Goal: Task Accomplishment & Management: Manage account settings

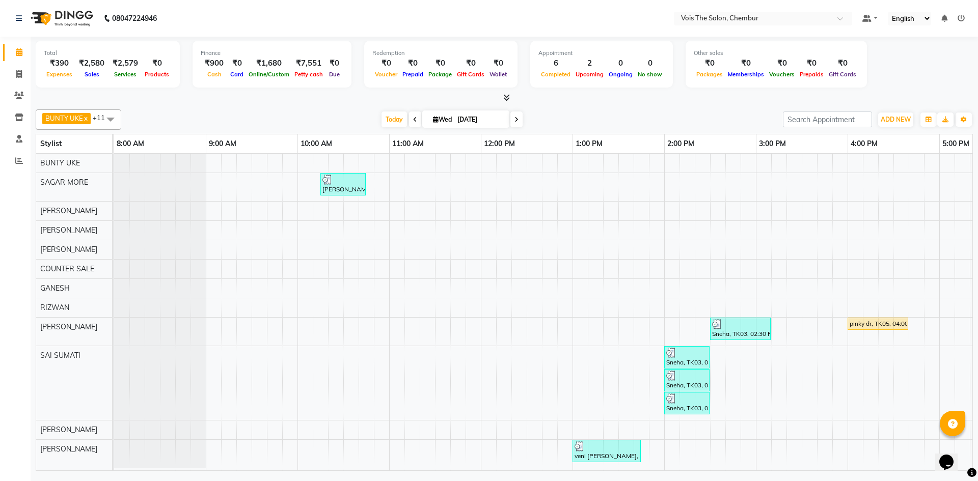
scroll to position [5, 517]
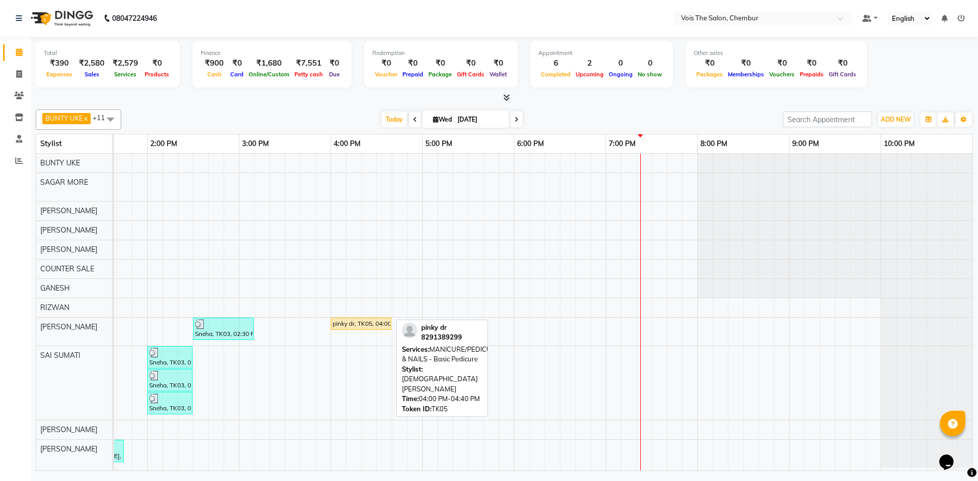
click at [359, 319] on div "pinky dr, TK05, 04:00 PM-04:40 PM, MANICURE/PEDICURE & NAILS - Basic Pedicure" at bounding box center [360, 323] width 59 height 9
select select "1"
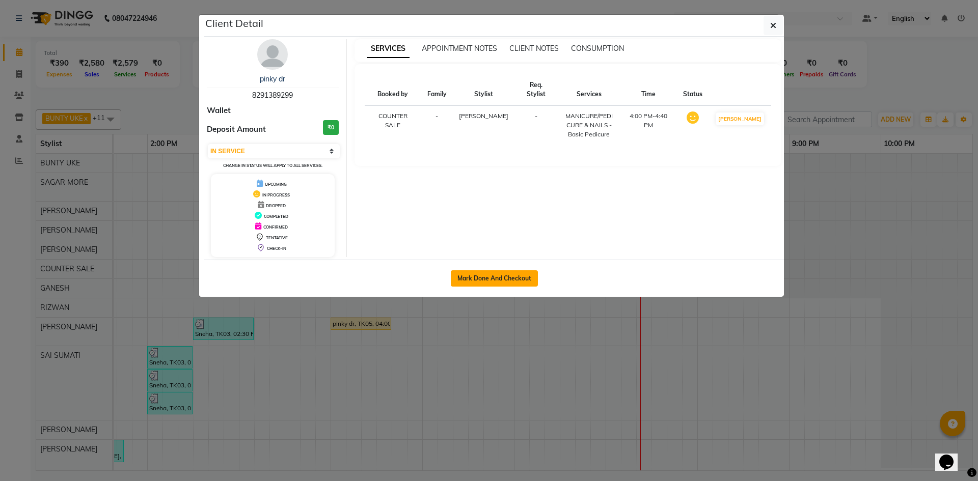
click at [483, 281] on button "Mark Done And Checkout" at bounding box center [494, 278] width 87 height 16
select select "service"
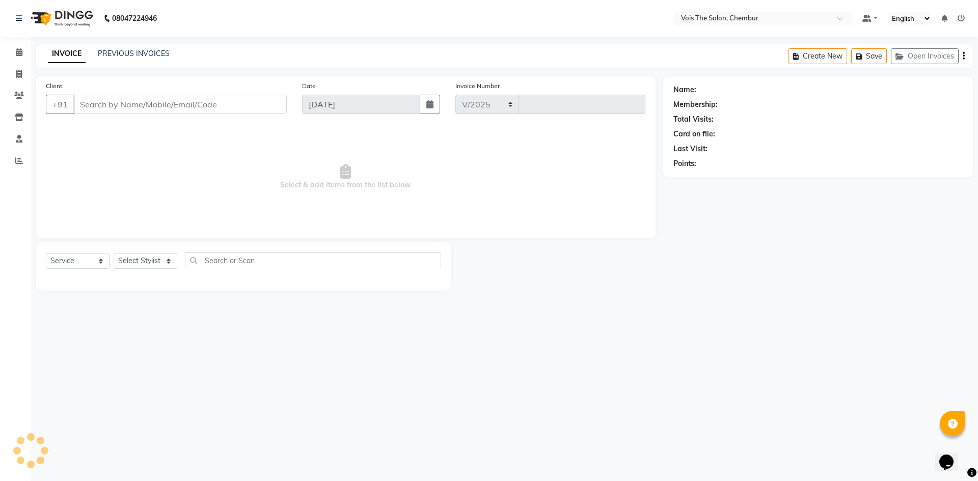
select select "8261"
type input "0787"
type input "8291389299"
select select "87896"
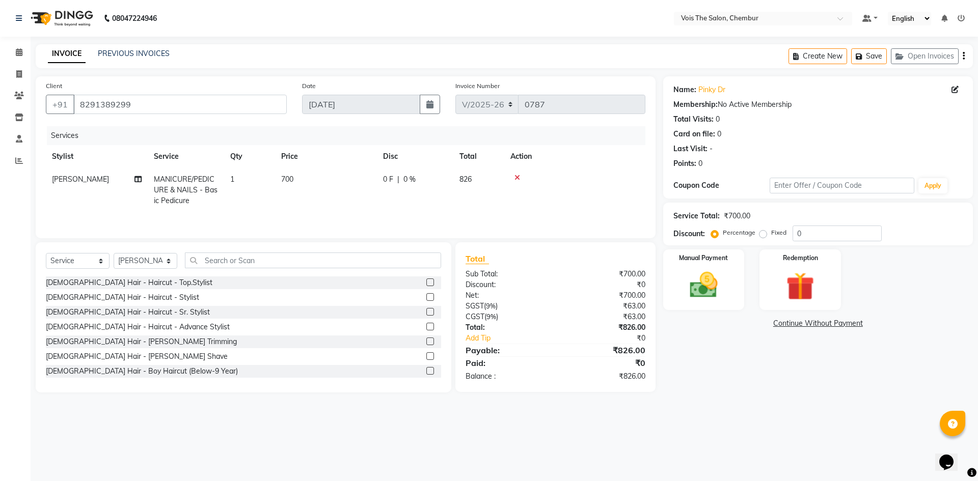
click at [296, 178] on td "700" at bounding box center [326, 190] width 102 height 44
select select "87896"
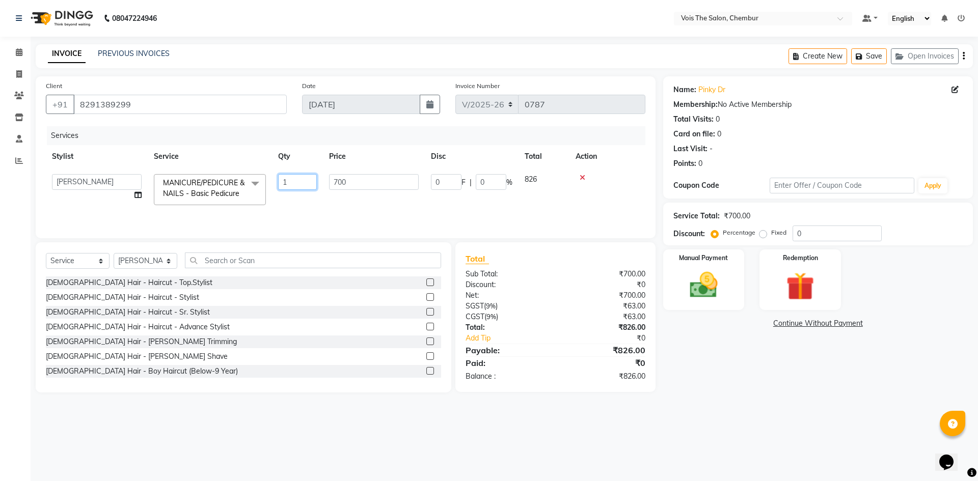
click at [296, 178] on input "1" at bounding box center [297, 182] width 39 height 16
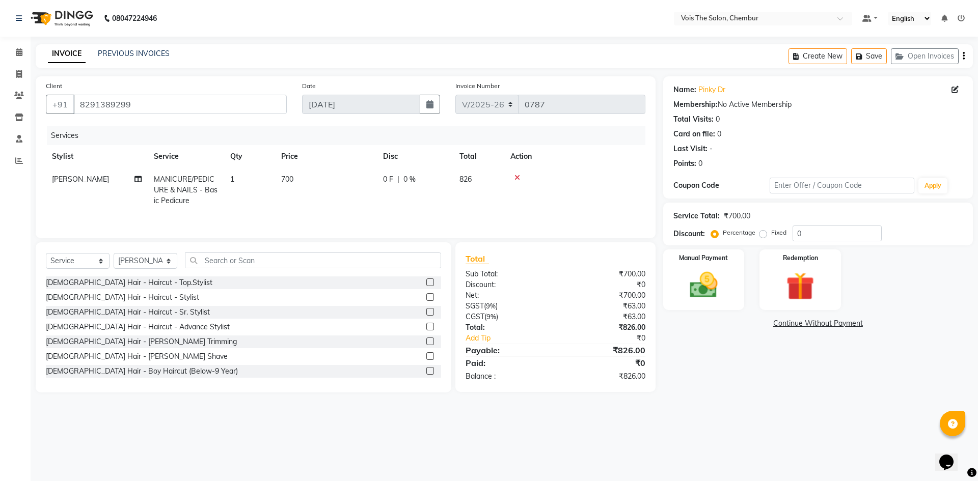
click at [297, 181] on td "700" at bounding box center [326, 190] width 102 height 44
select select "87896"
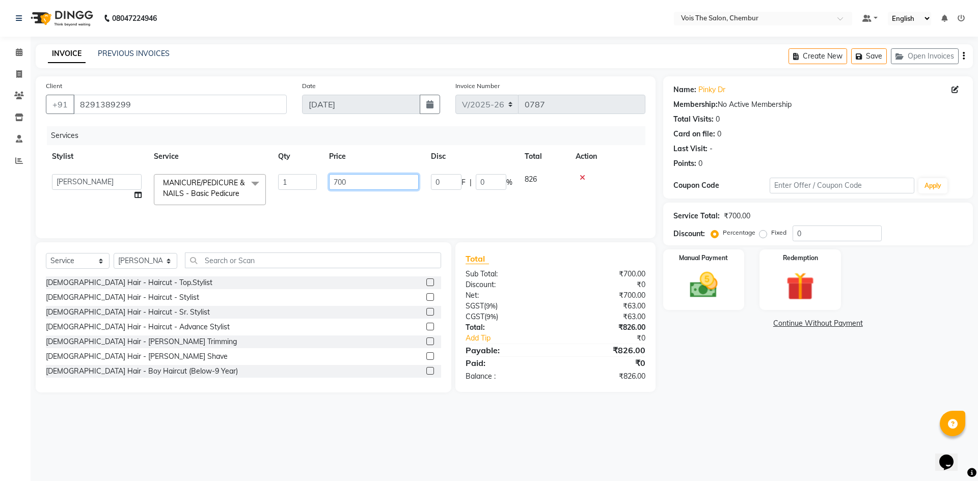
click at [355, 181] on input "700" at bounding box center [374, 182] width 90 height 16
type input "7"
type input "423.5"
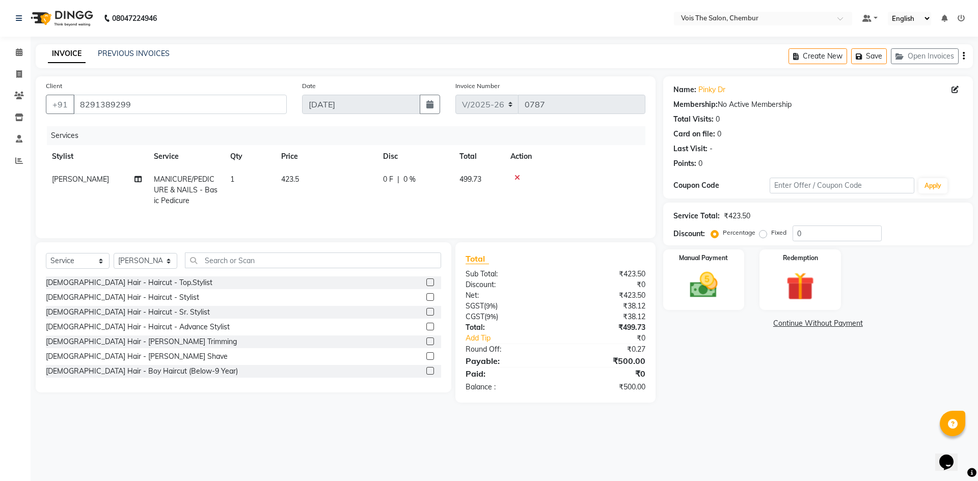
click at [324, 209] on td "423.5" at bounding box center [326, 190] width 102 height 44
select select "87896"
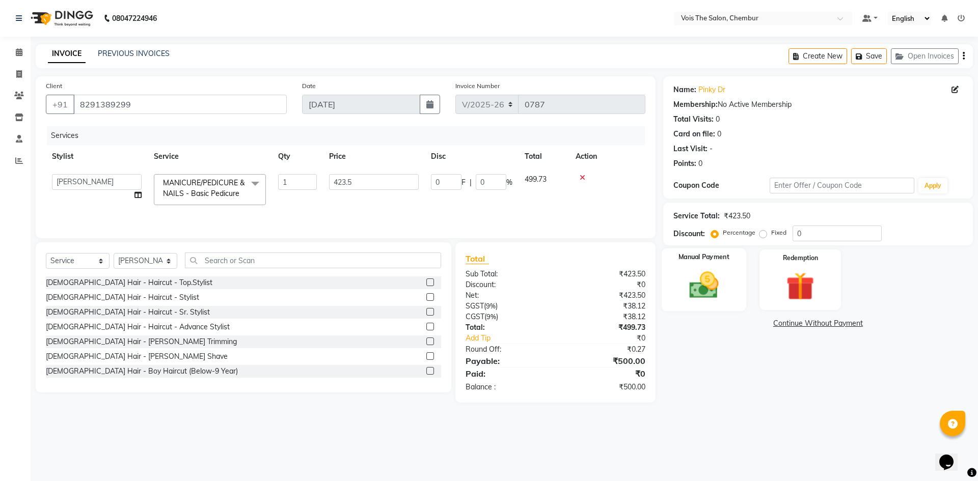
click at [719, 281] on img at bounding box center [703, 285] width 47 height 34
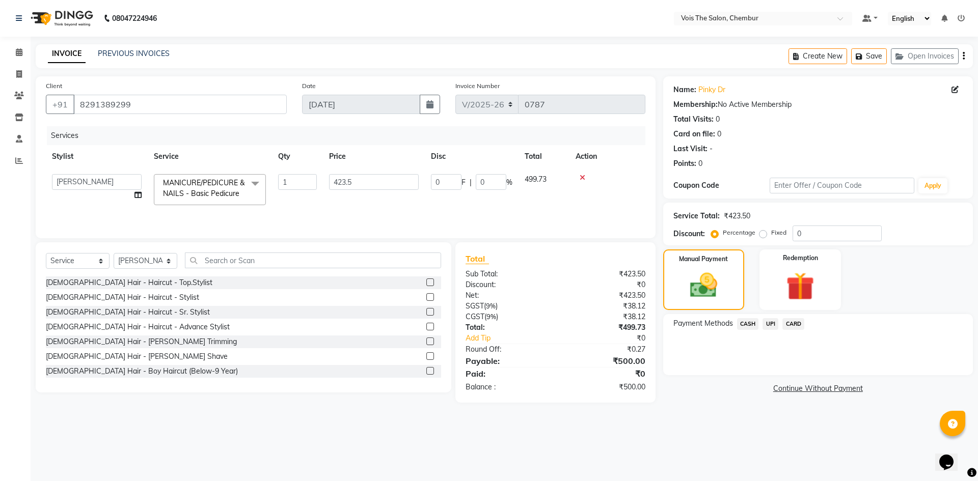
click at [746, 323] on span "CASH" at bounding box center [748, 324] width 22 height 12
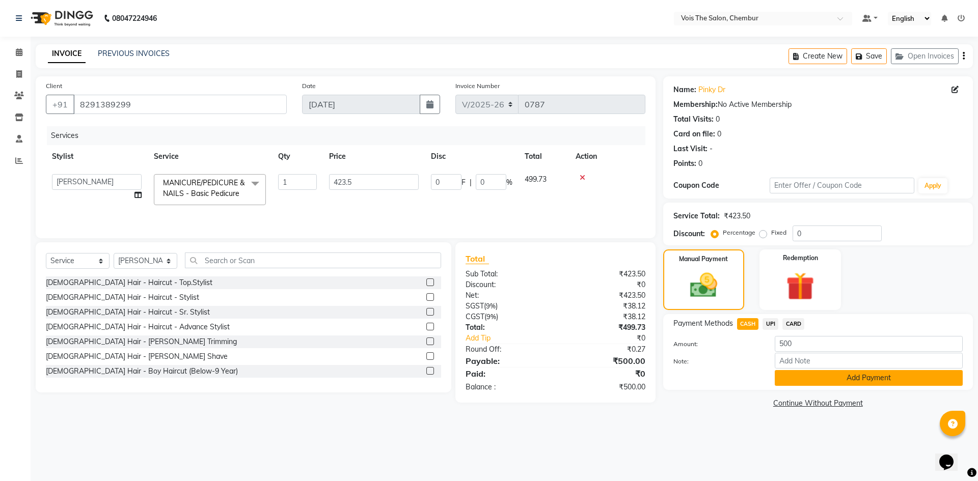
click at [788, 372] on button "Add Payment" at bounding box center [868, 378] width 188 height 16
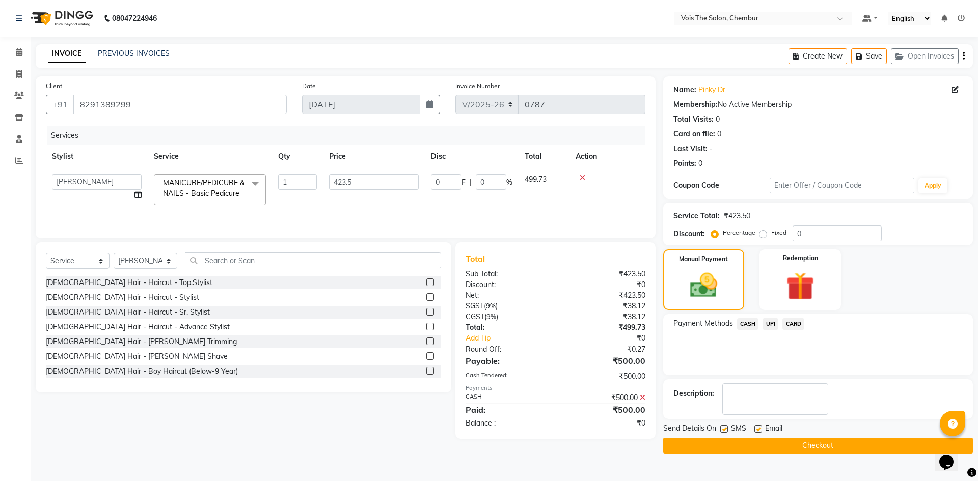
click at [737, 448] on button "Checkout" at bounding box center [818, 446] width 310 height 16
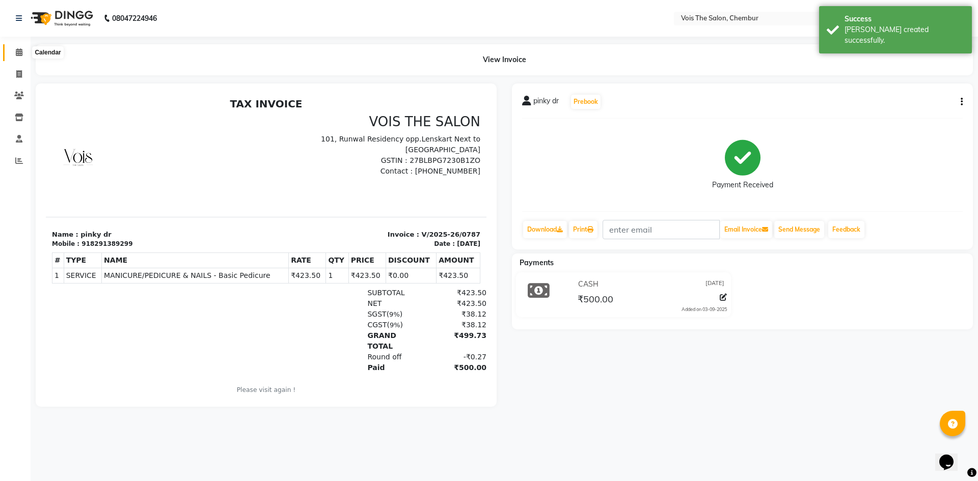
click at [21, 56] on span at bounding box center [19, 53] width 18 height 12
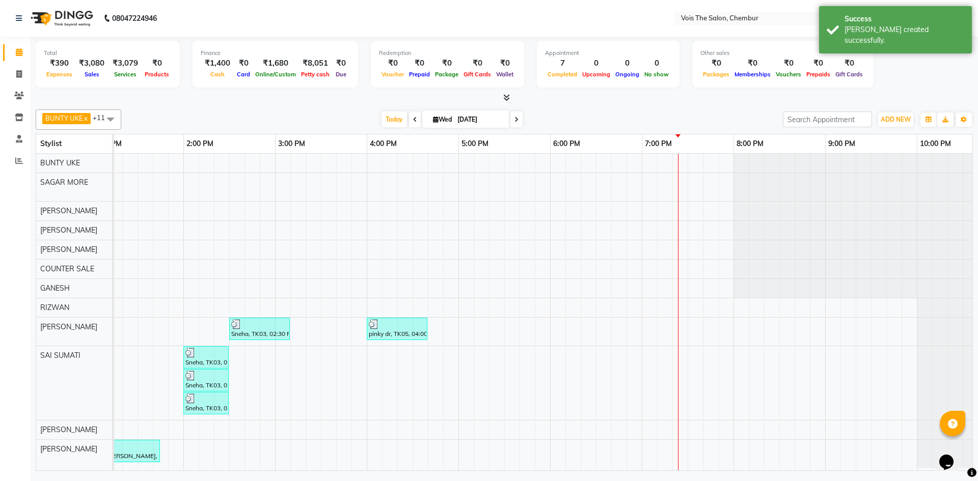
scroll to position [0, 481]
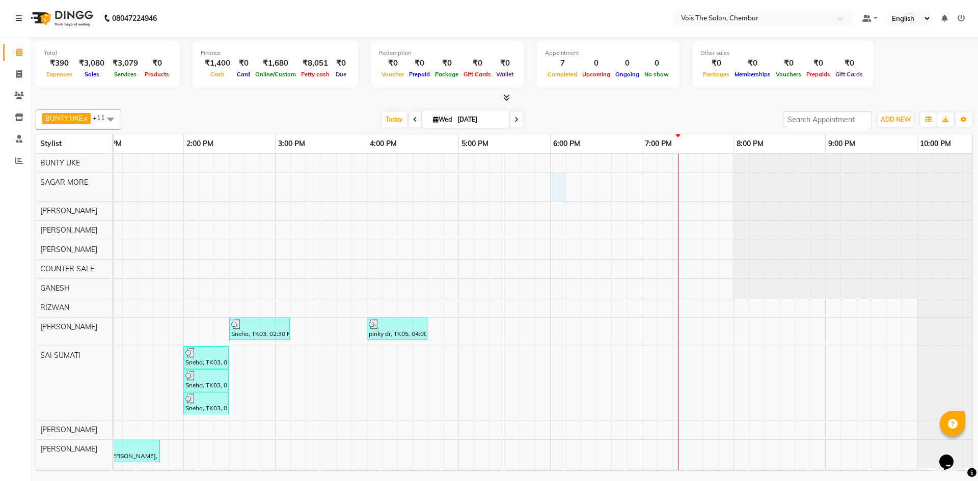
click at [556, 183] on div "[PERSON_NAME], TK04, 10:15 AM-10:45 AM, [DEMOGRAPHIC_DATA] Hair - Wash & Blastd…" at bounding box center [320, 312] width 1375 height 317
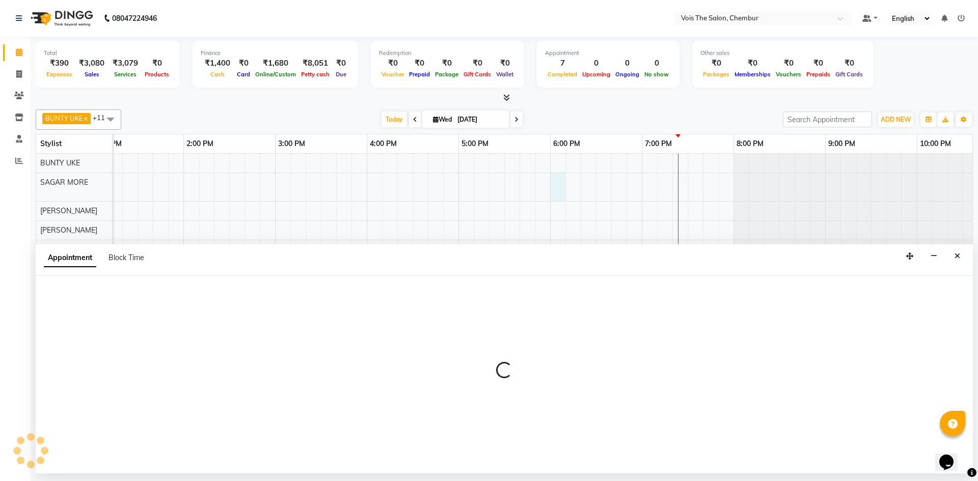
select select "79152"
select select "tentative"
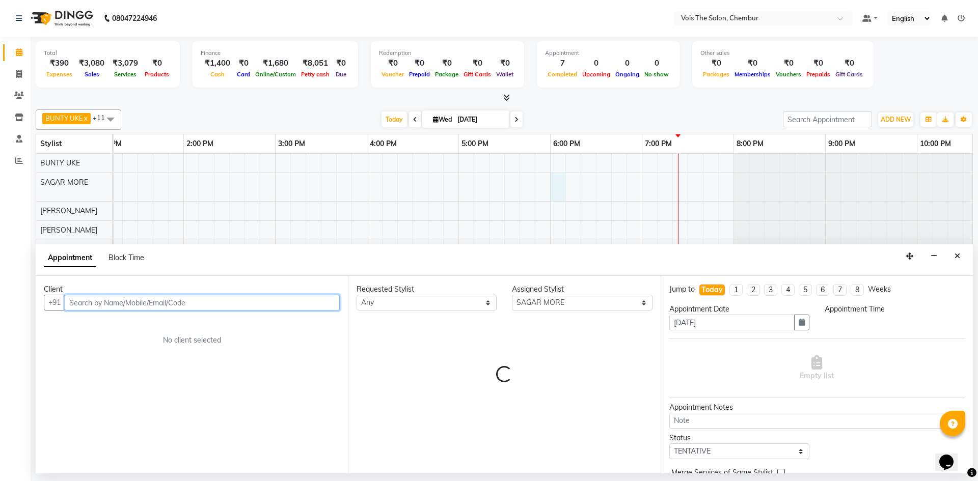
select select "1080"
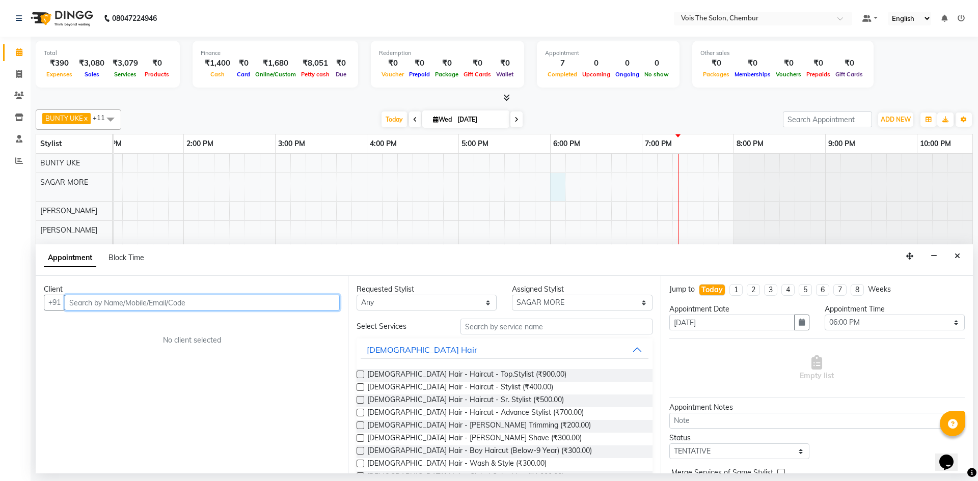
click at [108, 303] on input "text" at bounding box center [202, 303] width 275 height 16
type input "9833672904"
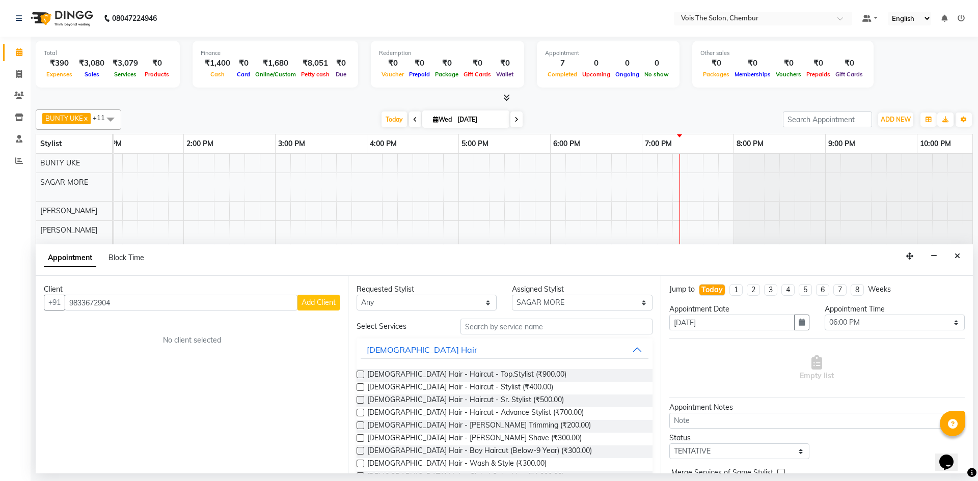
click at [306, 300] on span "Add Client" at bounding box center [318, 302] width 34 height 9
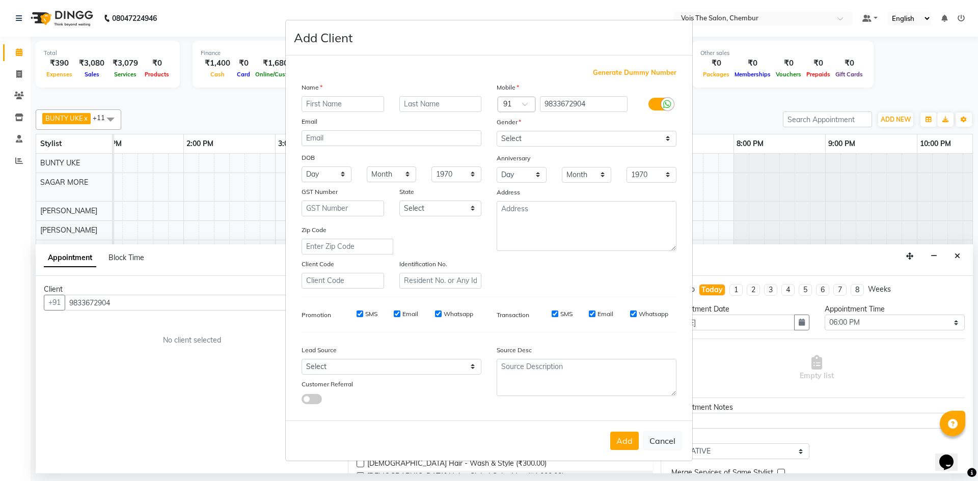
type input "r"
type input "[PERSON_NAME]"
click at [437, 101] on input "text" at bounding box center [440, 104] width 82 height 16
type input "[PERSON_NAME]"
click at [511, 138] on select "Select [DEMOGRAPHIC_DATA] [DEMOGRAPHIC_DATA] Other Prefer Not To Say" at bounding box center [586, 139] width 180 height 16
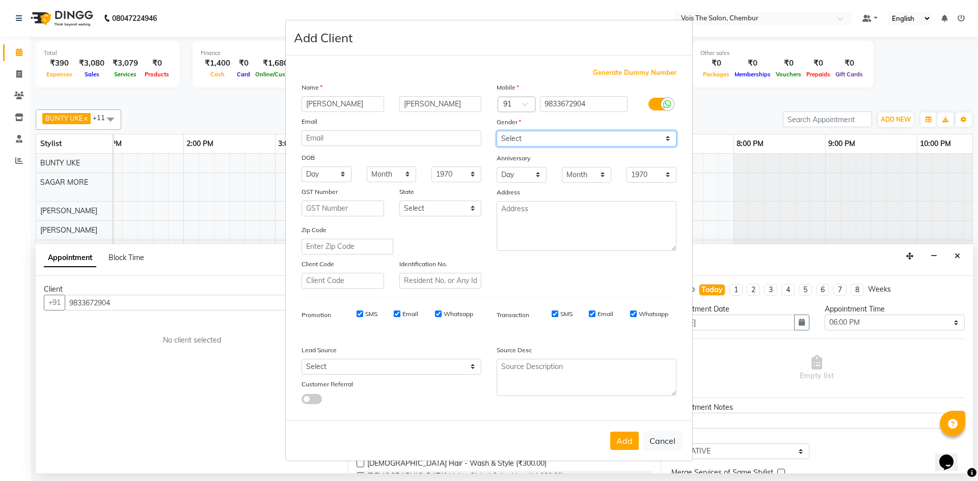
select select "[DEMOGRAPHIC_DATA]"
click at [496, 131] on select "Select [DEMOGRAPHIC_DATA] [DEMOGRAPHIC_DATA] Other Prefer Not To Say" at bounding box center [586, 139] width 180 height 16
click at [625, 438] on button "Add" at bounding box center [624, 441] width 29 height 18
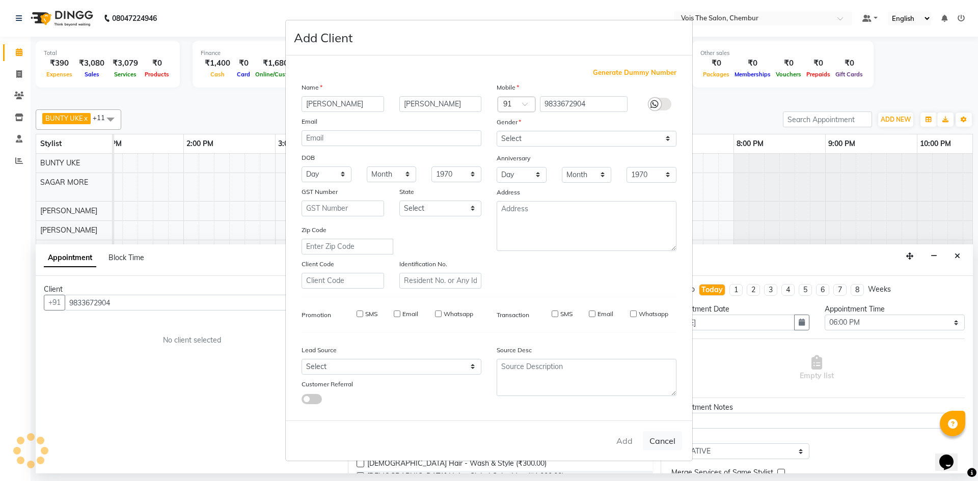
select select
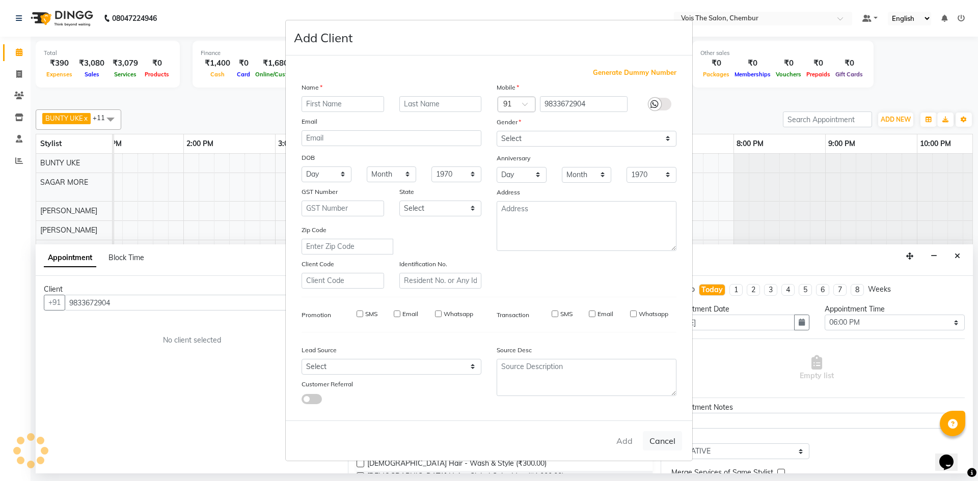
select select
checkbox input "false"
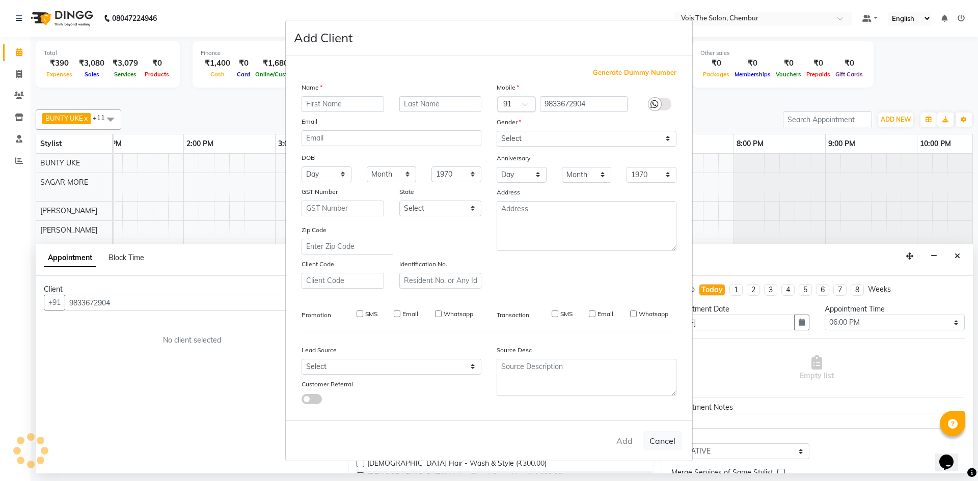
checkbox input "false"
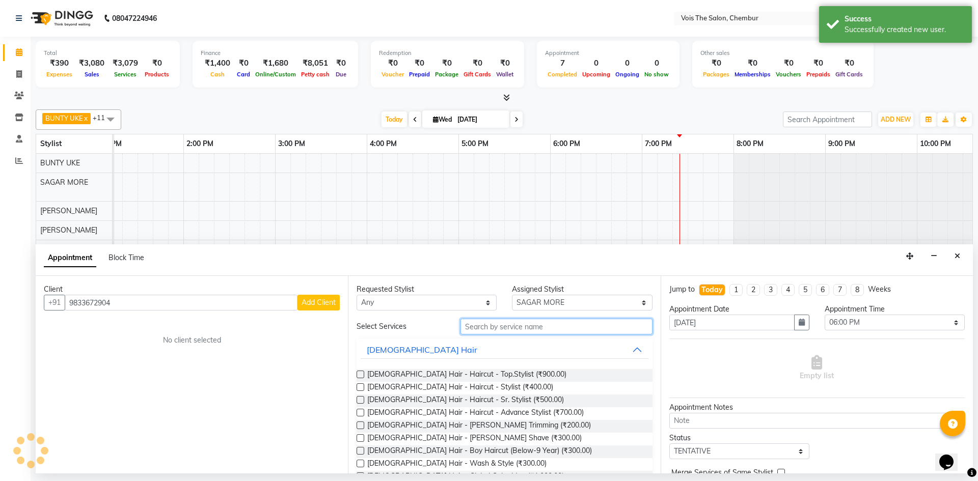
click at [487, 329] on input "text" at bounding box center [556, 327] width 192 height 16
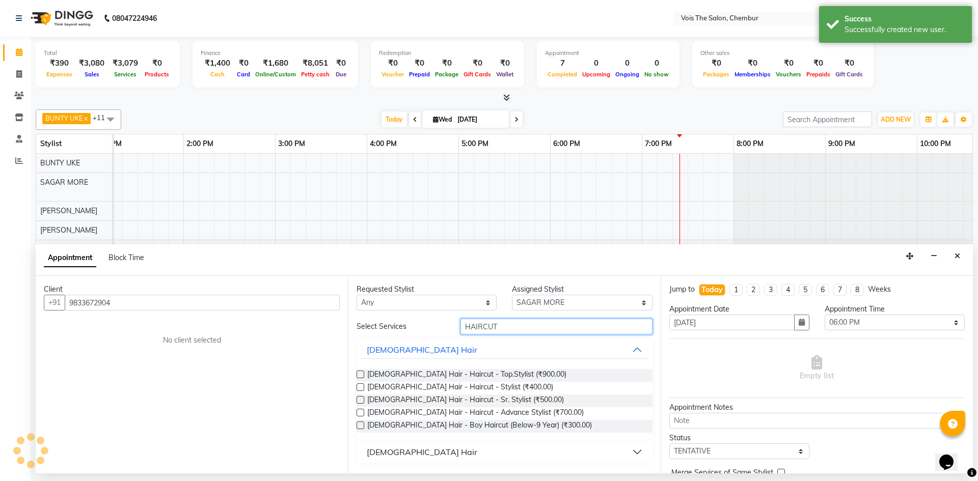
type input "HAIRCUT"
click at [397, 446] on div "[DEMOGRAPHIC_DATA] Hair" at bounding box center [422, 452] width 110 height 12
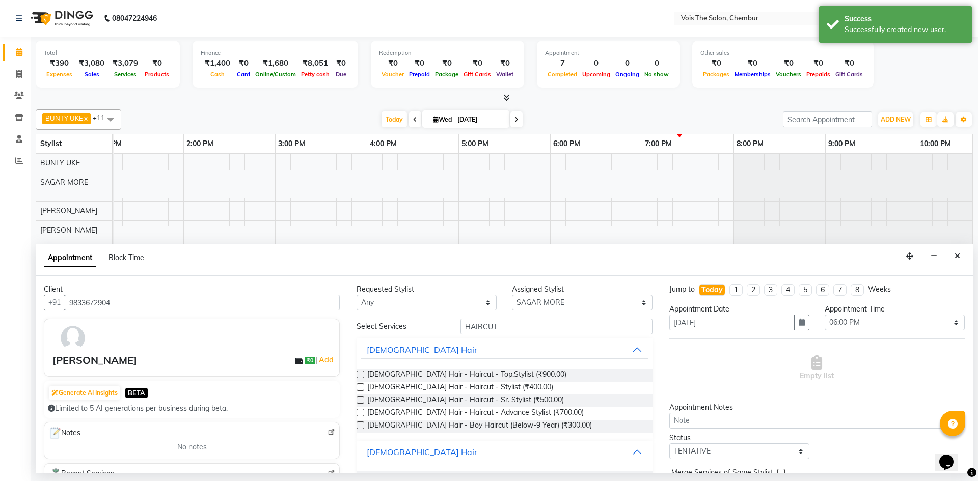
scroll to position [65, 0]
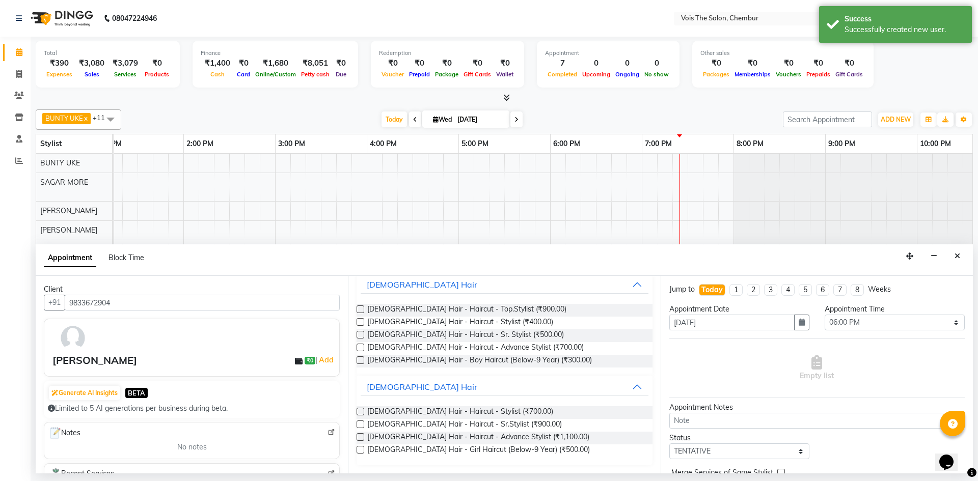
click at [359, 426] on label at bounding box center [360, 425] width 8 height 8
click at [359, 426] on input "checkbox" at bounding box center [359, 425] width 7 height 7
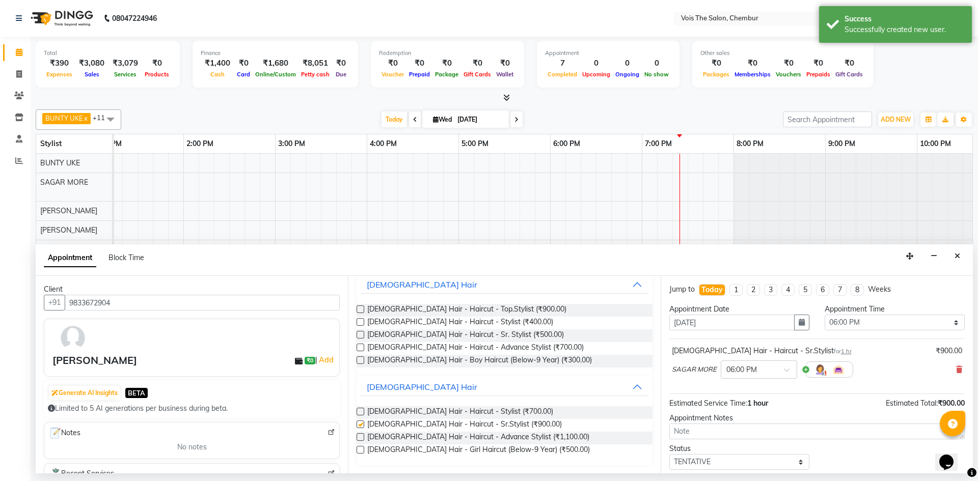
checkbox input "false"
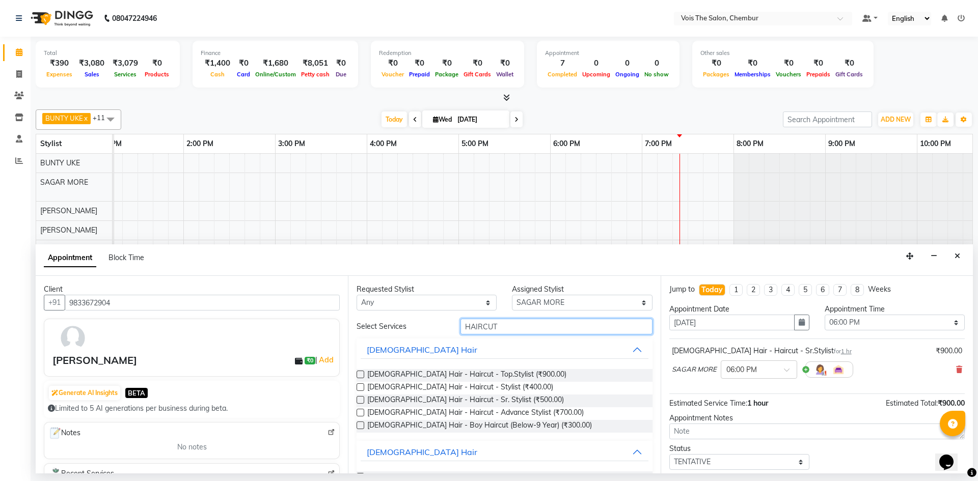
click at [527, 320] on input "HAIRCUT" at bounding box center [556, 327] width 192 height 16
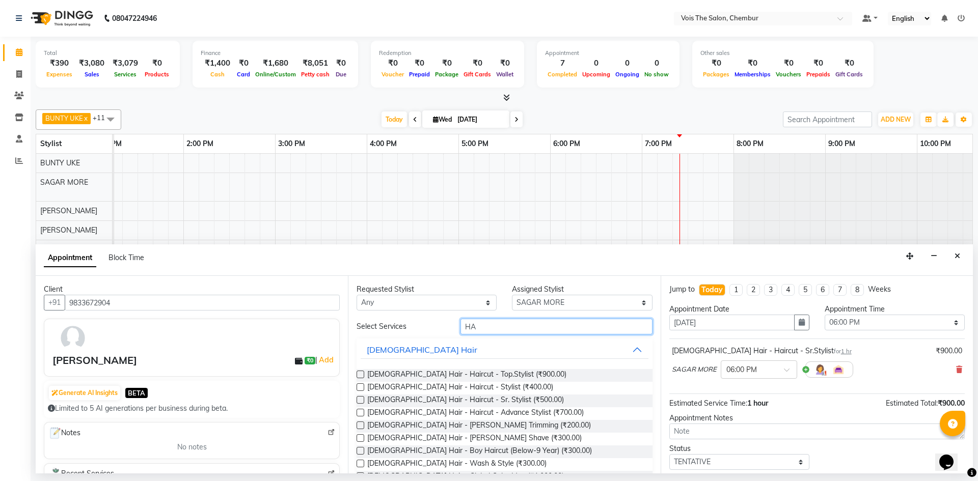
type input "H"
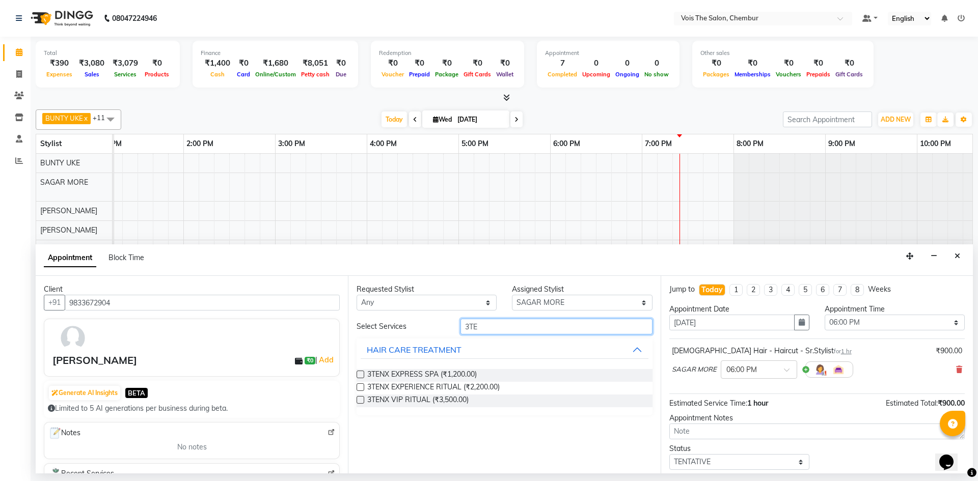
type input "3TE"
click at [361, 375] on label at bounding box center [360, 375] width 8 height 8
click at [361, 375] on input "checkbox" at bounding box center [359, 375] width 7 height 7
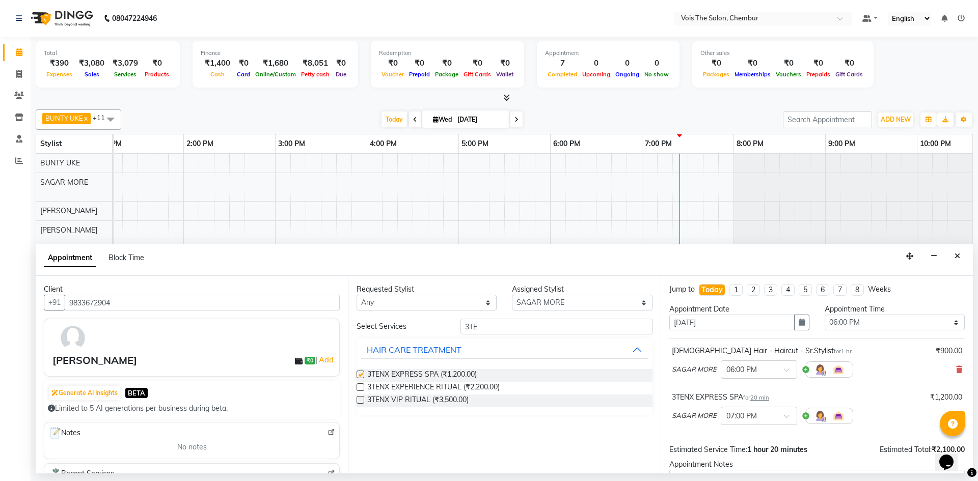
checkbox input "false"
click at [568, 301] on select "Select admin BUNTY UKE COUNTER SALE GANESH [PERSON_NAME] [PERSON_NAME] [PERSON_…" at bounding box center [582, 303] width 140 height 16
select select "85150"
click at [512, 295] on select "Select admin BUNTY UKE COUNTER SALE GANESH [PERSON_NAME] [PERSON_NAME] [PERSON_…" at bounding box center [582, 303] width 140 height 16
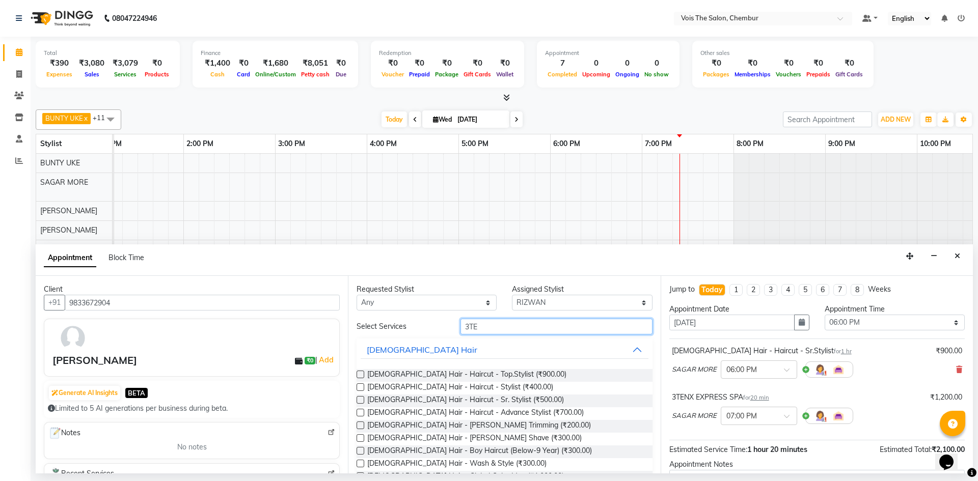
click at [481, 330] on input "3TE" at bounding box center [556, 327] width 192 height 16
type input "3"
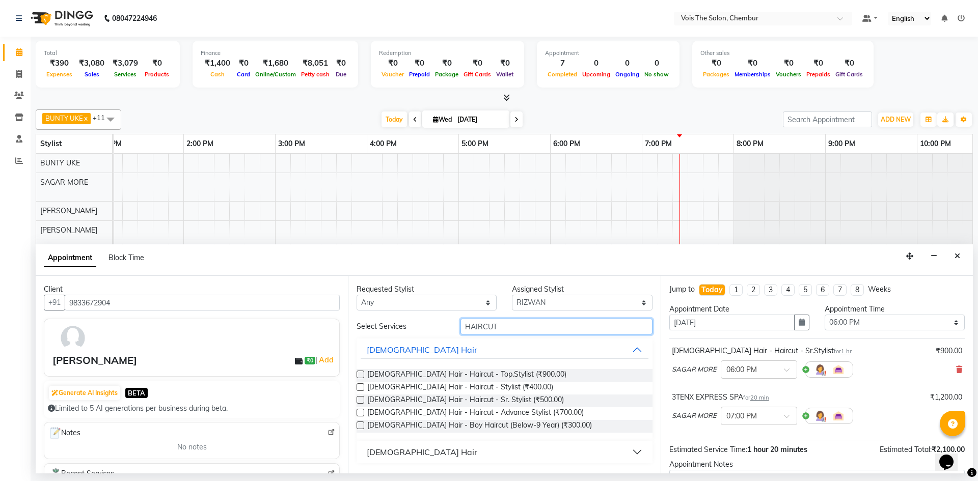
type input "HAIRCUT"
click at [375, 451] on div "[DEMOGRAPHIC_DATA] Hair" at bounding box center [422, 452] width 110 height 12
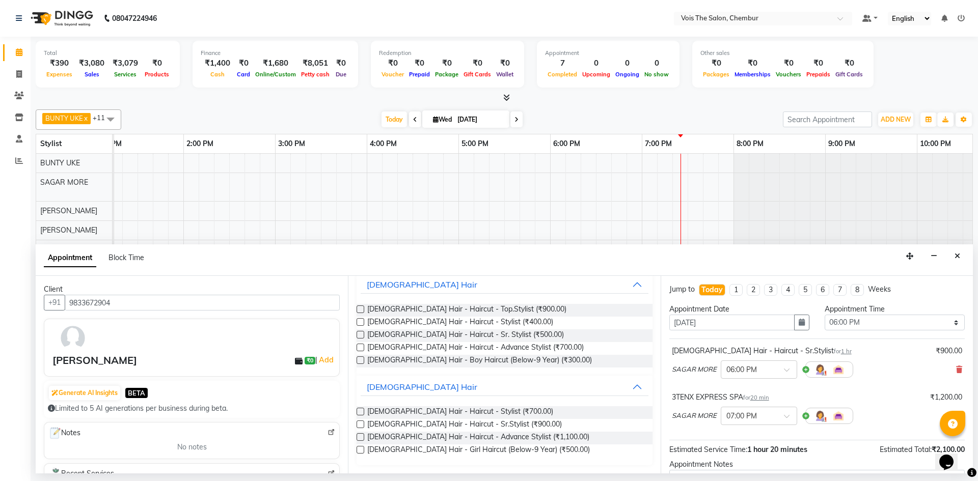
click at [362, 449] on label at bounding box center [360, 450] width 8 height 8
click at [362, 449] on input "checkbox" at bounding box center [359, 451] width 7 height 7
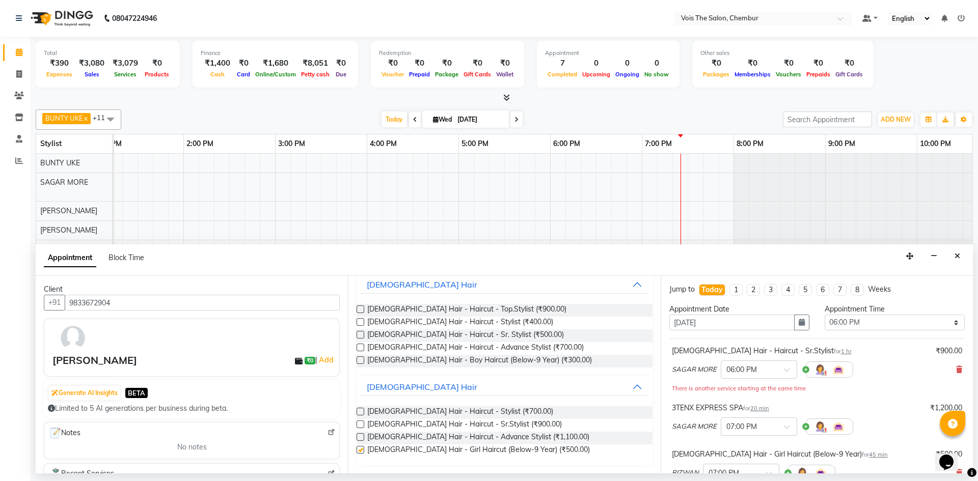
checkbox input "false"
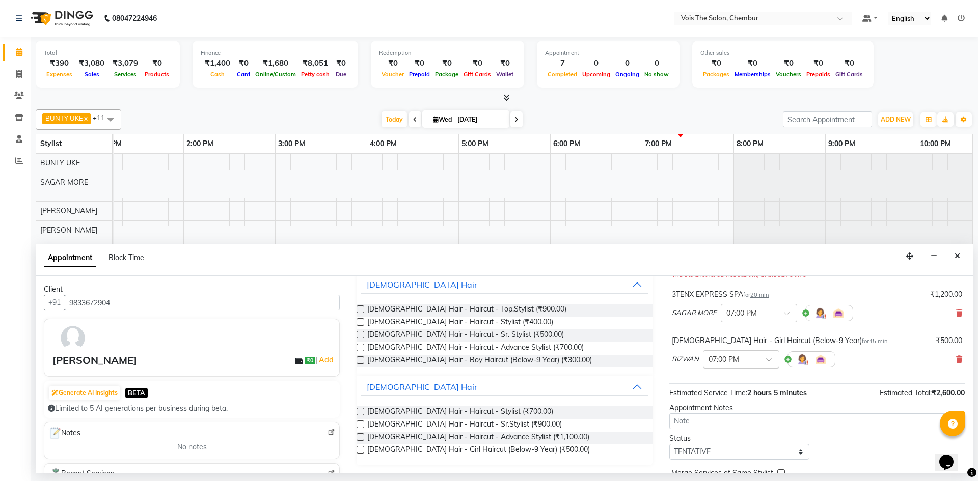
scroll to position [164, 0]
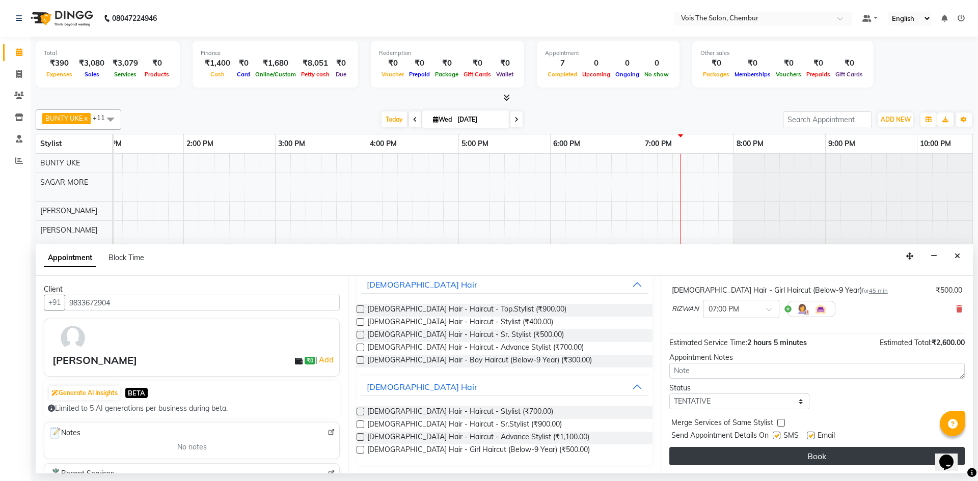
click at [706, 455] on button "Book" at bounding box center [816, 456] width 295 height 18
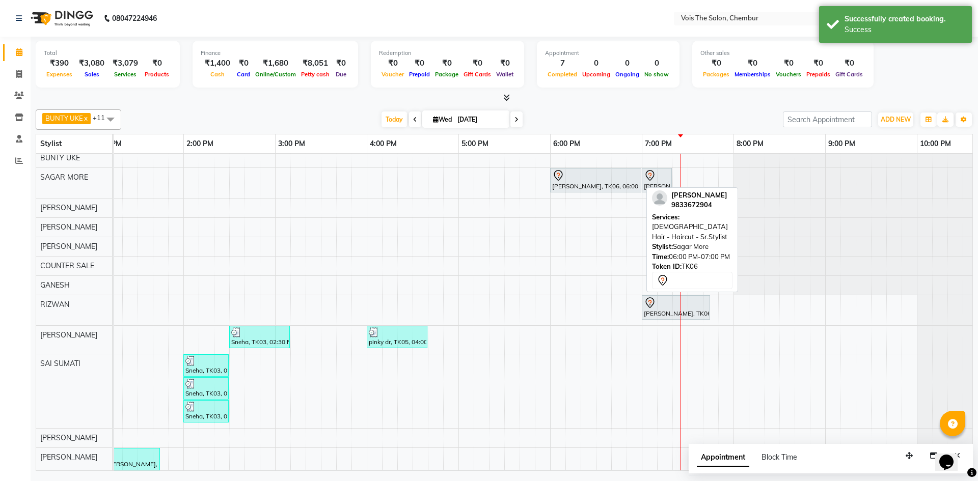
click at [600, 182] on div "[PERSON_NAME], TK06, 06:00 PM-07:00 PM, [DEMOGRAPHIC_DATA] Hair - Haircut - Sr.…" at bounding box center [595, 180] width 89 height 21
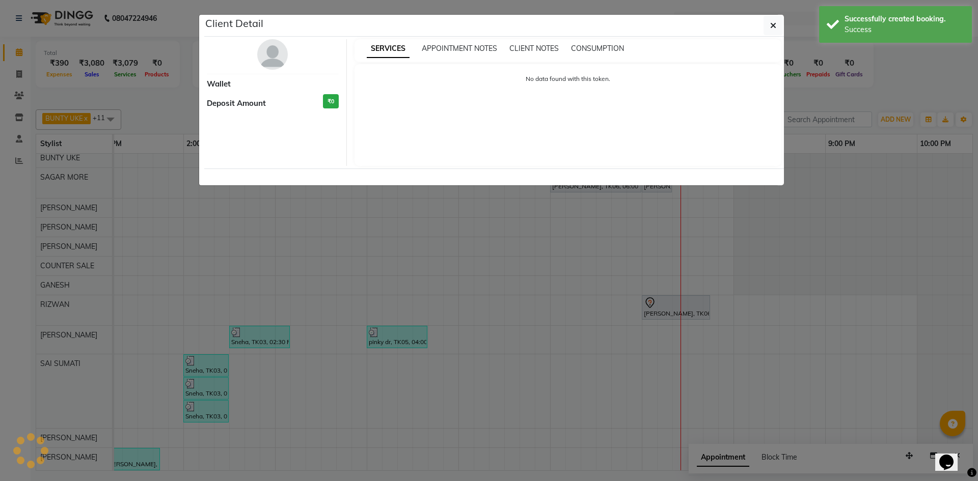
select select "7"
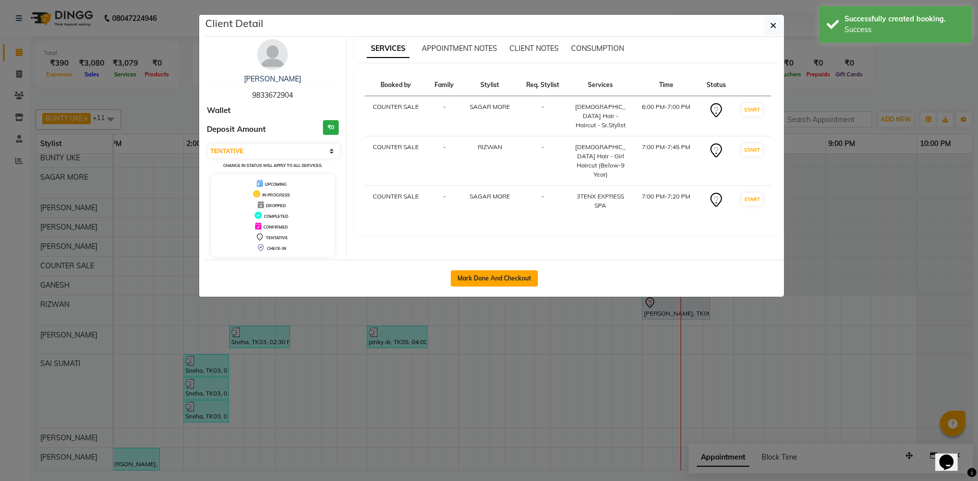
click at [476, 274] on button "Mark Done And Checkout" at bounding box center [494, 278] width 87 height 16
select select "service"
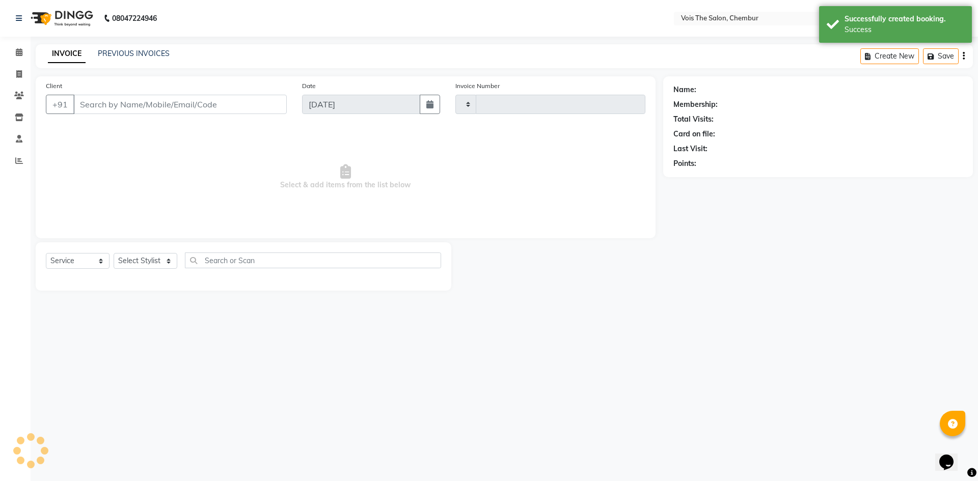
type input "0788"
select select "8261"
type input "9833672904"
select select "85150"
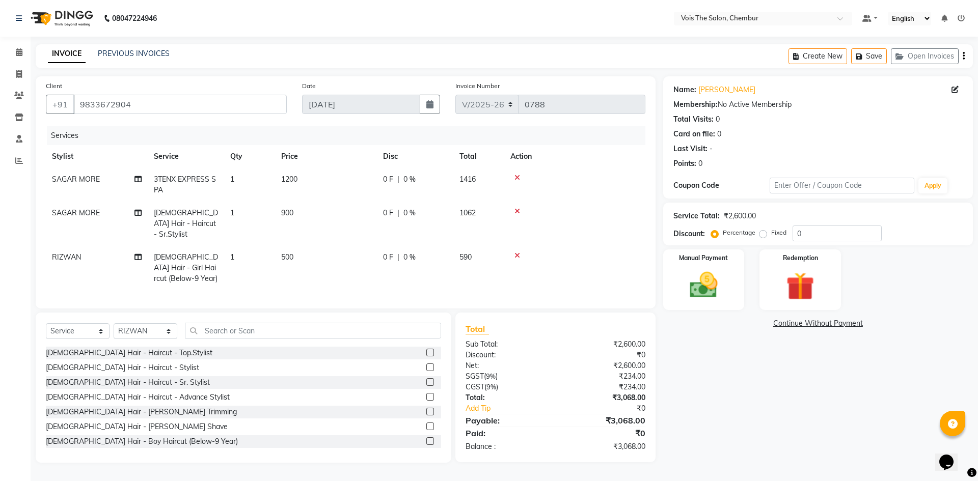
click at [292, 211] on span "900" at bounding box center [287, 212] width 12 height 9
select select "79152"
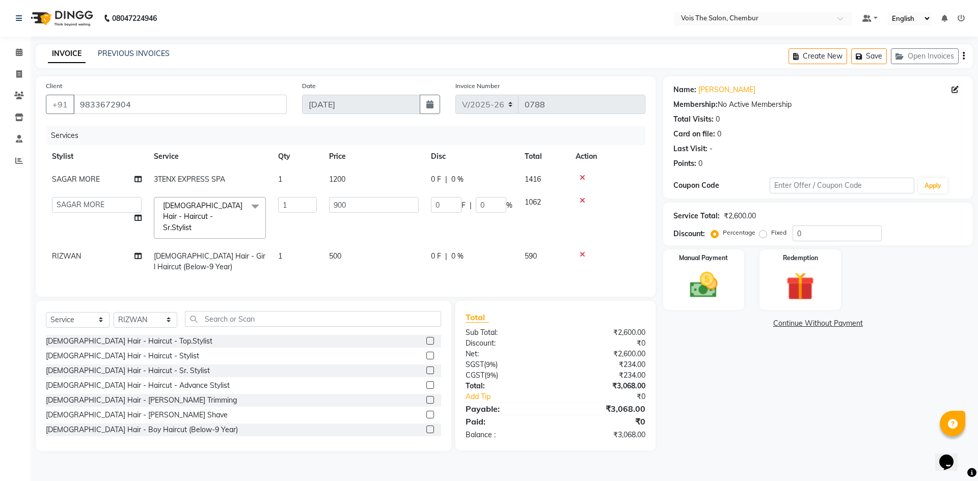
click at [377, 194] on td "900" at bounding box center [374, 218] width 102 height 54
click at [367, 202] on input "900" at bounding box center [374, 205] width 90 height 16
type input "9"
type input "1100"
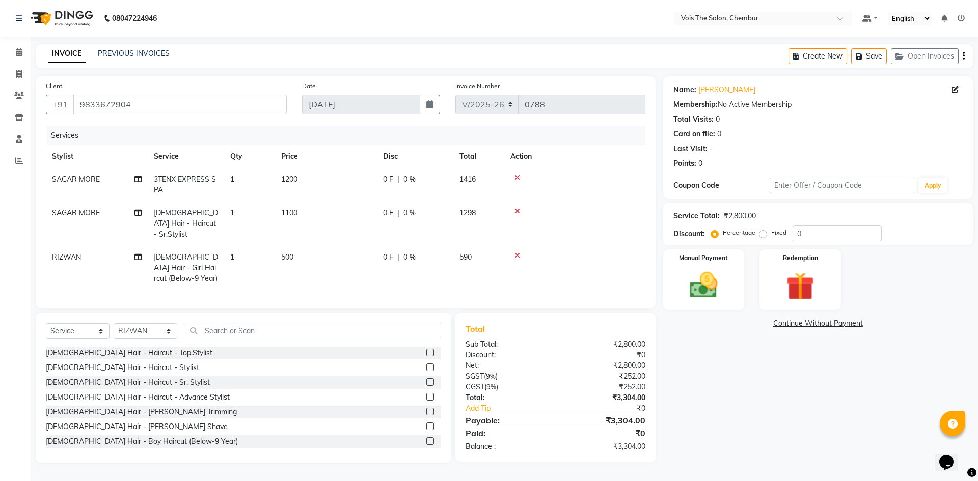
click at [357, 246] on td "500" at bounding box center [326, 268] width 102 height 44
select select "85150"
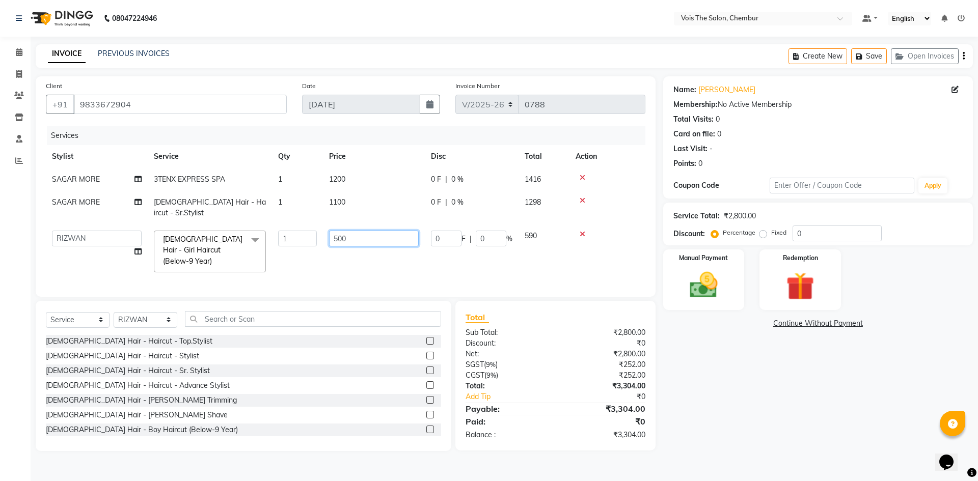
click at [346, 234] on input "500" at bounding box center [374, 239] width 90 height 16
type input "5"
type input "900"
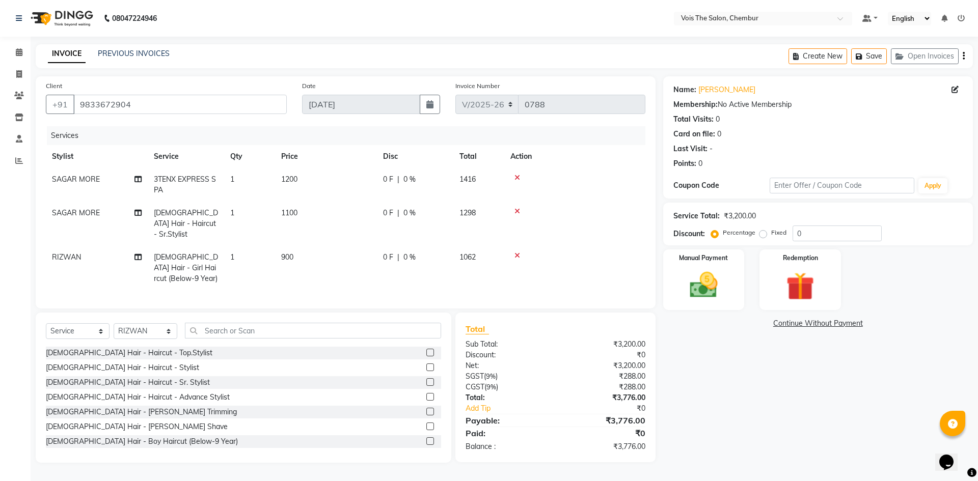
click at [349, 253] on td "900" at bounding box center [326, 268] width 102 height 44
select select "85150"
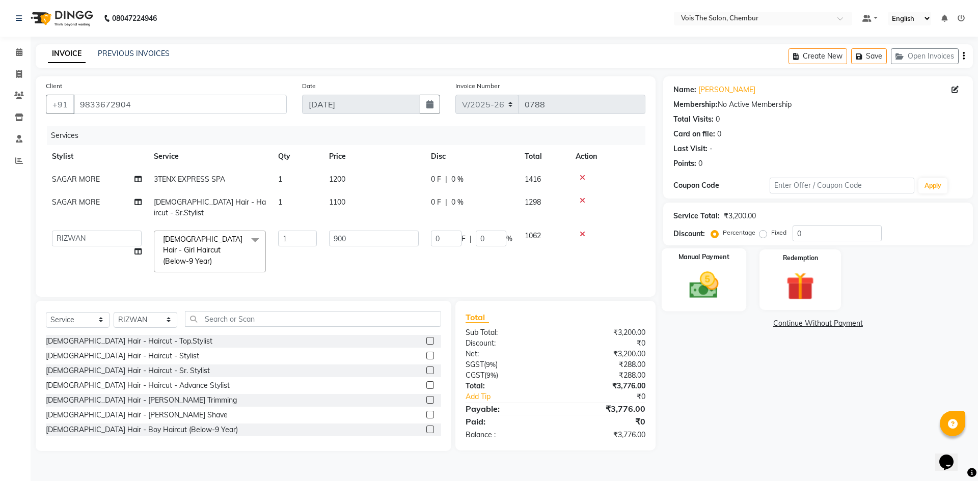
click at [704, 285] on img at bounding box center [703, 285] width 47 height 34
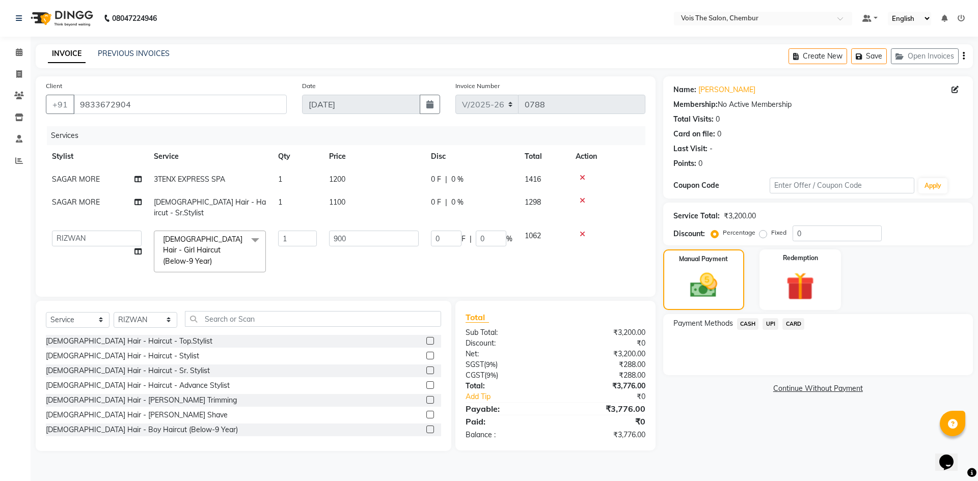
click at [794, 326] on span "CARD" at bounding box center [793, 324] width 22 height 12
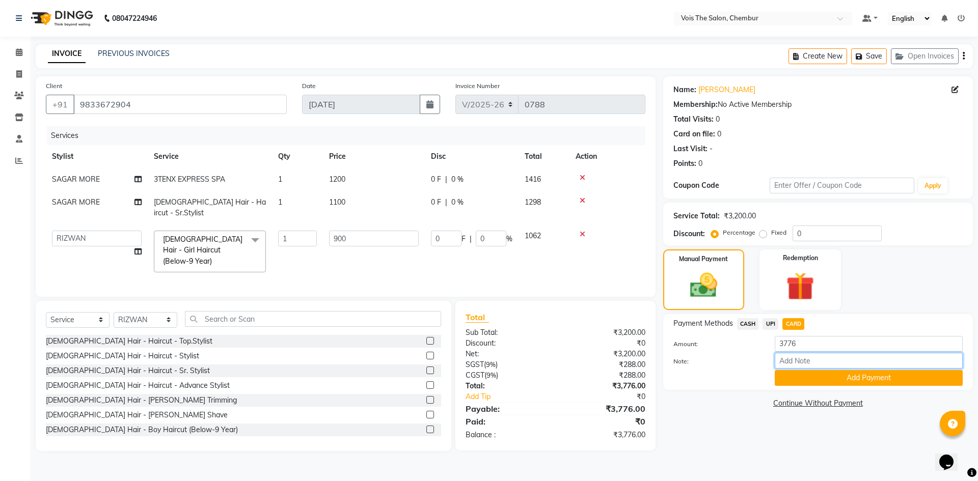
click at [790, 365] on input "Note:" at bounding box center [868, 361] width 188 height 16
type input "4"
type input "5953"
click at [800, 380] on button "Add Payment" at bounding box center [868, 378] width 188 height 16
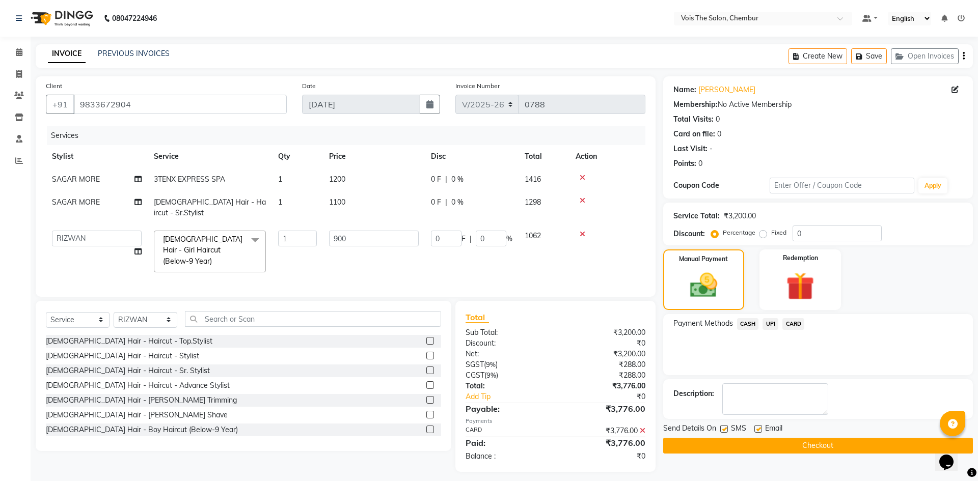
click at [696, 443] on button "Checkout" at bounding box center [818, 446] width 310 height 16
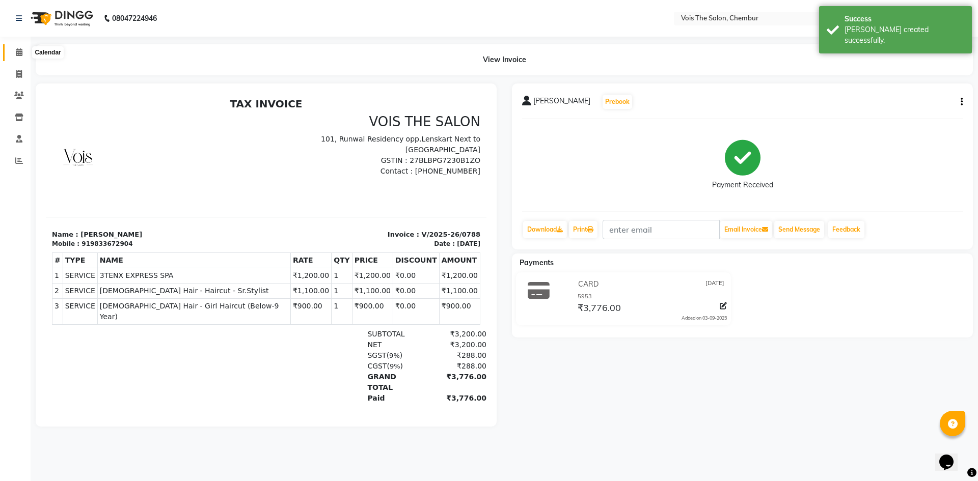
click at [15, 57] on span at bounding box center [19, 53] width 18 height 12
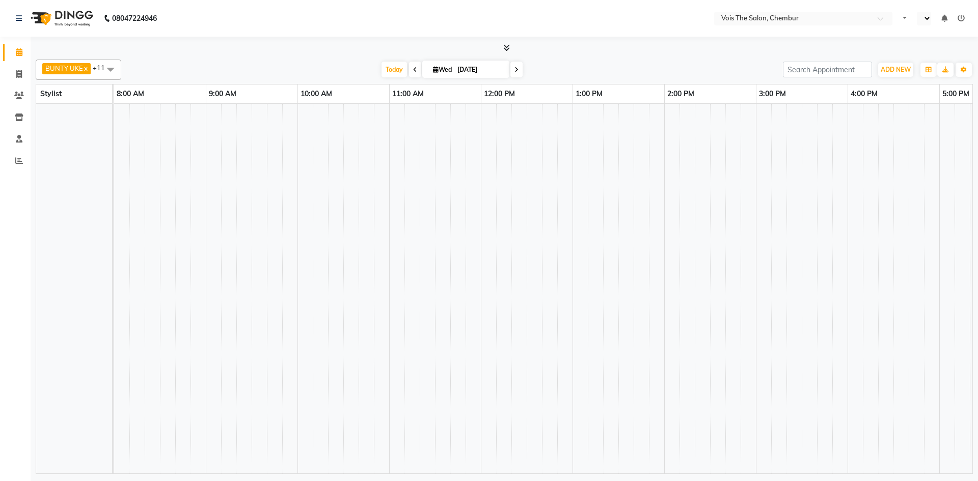
select select "en"
